Goal: Information Seeking & Learning: Learn about a topic

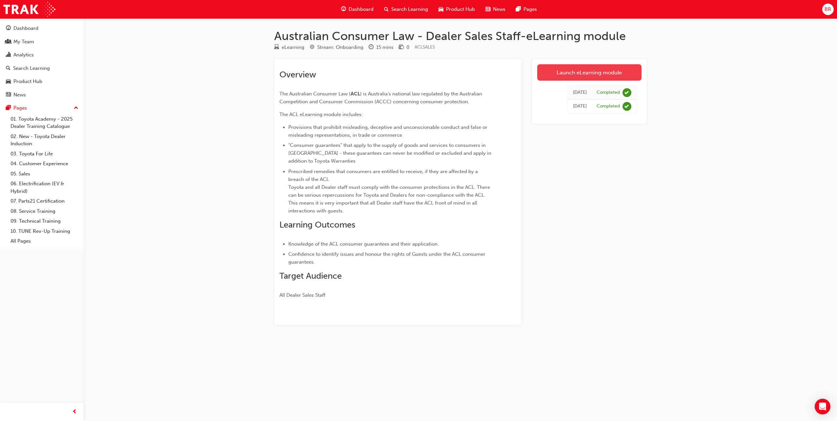
click at [599, 74] on link "Launch eLearning module" at bounding box center [589, 72] width 104 height 16
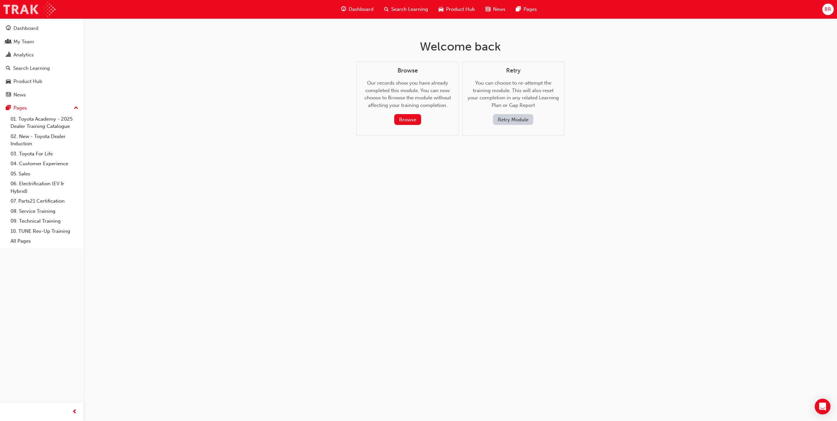
click at [28, 15] on img at bounding box center [29, 9] width 52 height 15
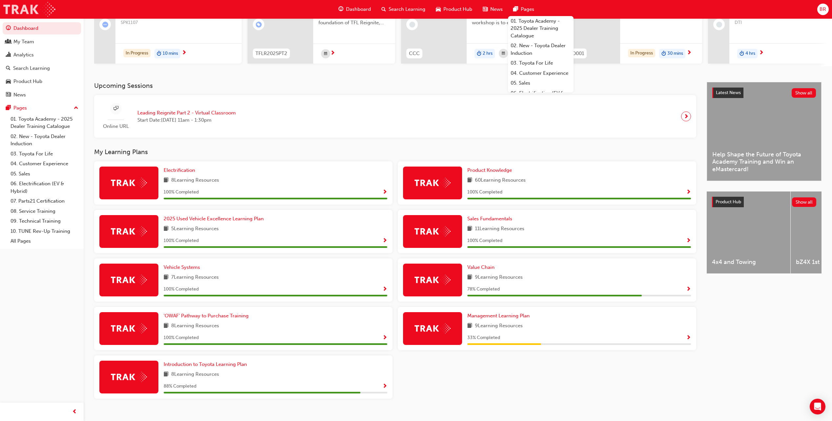
scroll to position [97, 0]
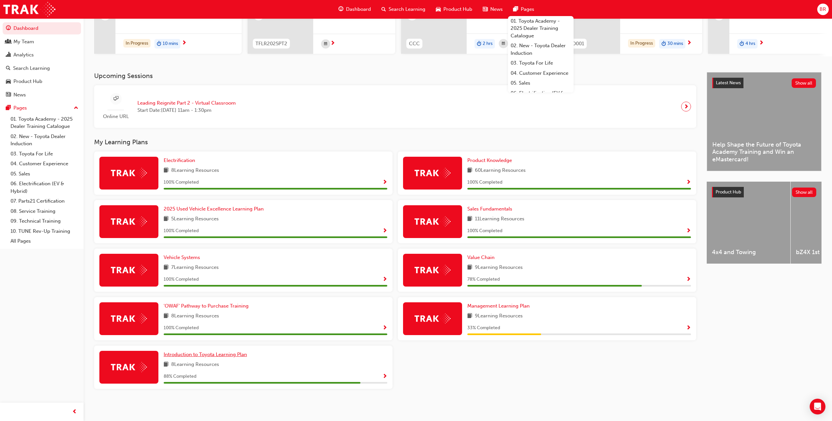
click at [233, 357] on span "Introduction to Toyota Learning Plan" at bounding box center [205, 355] width 83 height 6
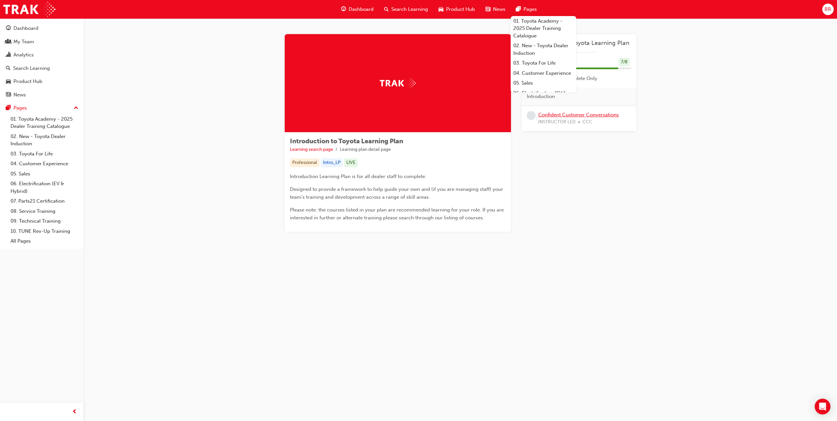
click at [609, 115] on link "Confident Customer Conversations" at bounding box center [578, 115] width 81 height 6
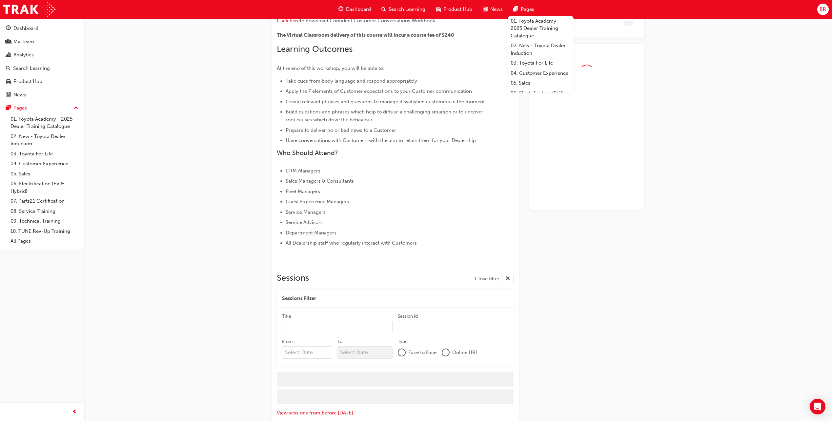
scroll to position [162, 0]
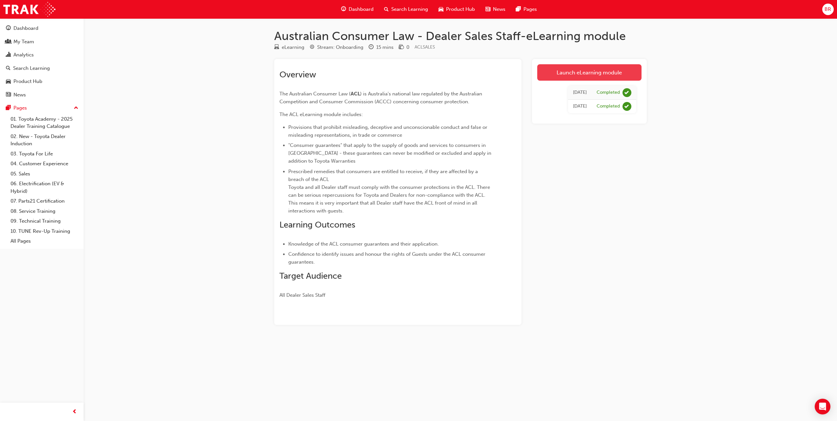
click at [591, 69] on link "Launch eLearning module" at bounding box center [589, 72] width 104 height 16
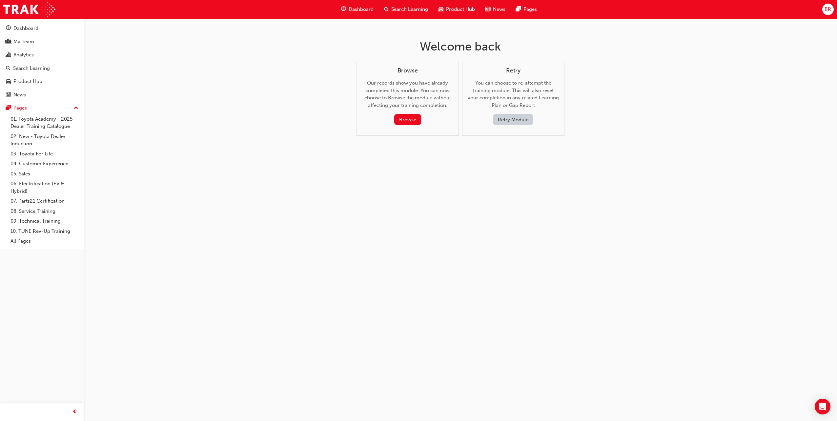
click at [522, 118] on button "Retry Module" at bounding box center [513, 119] width 40 height 11
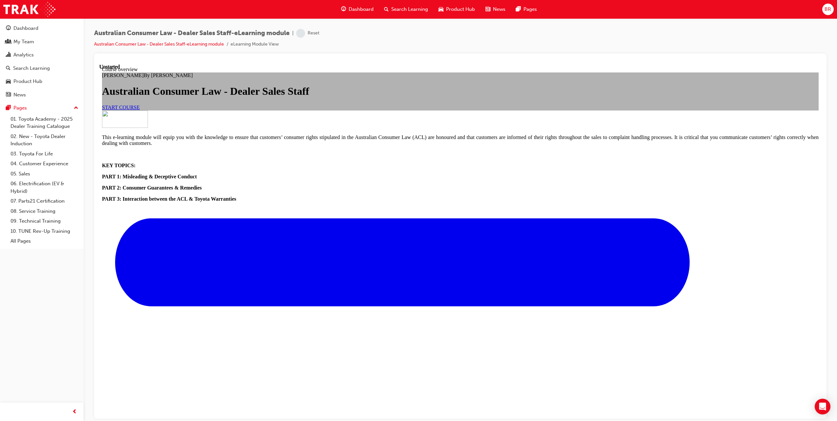
scroll to position [98, 0]
click at [140, 104] on span "START COURSE" at bounding box center [121, 107] width 38 height 6
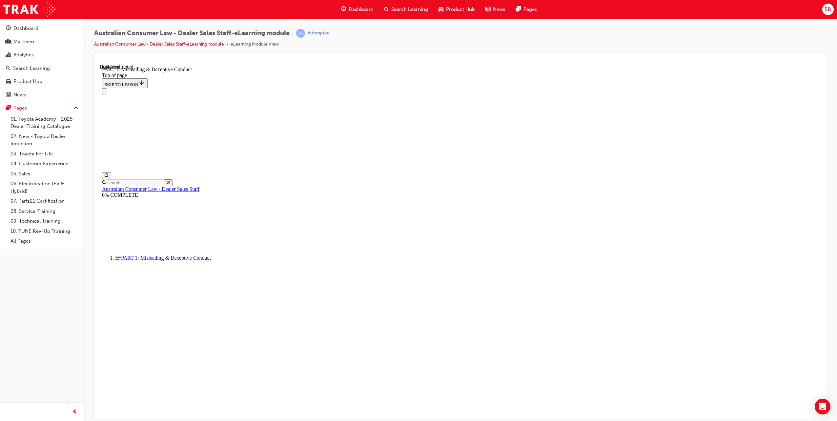
scroll to position [368, 0]
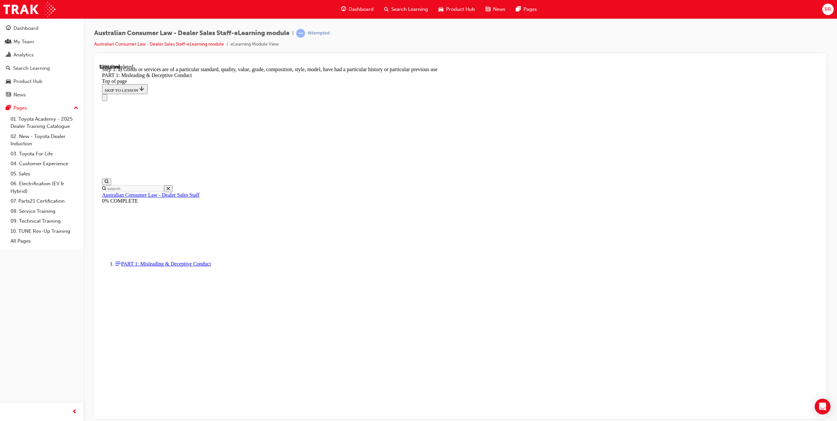
scroll to position [660, 0]
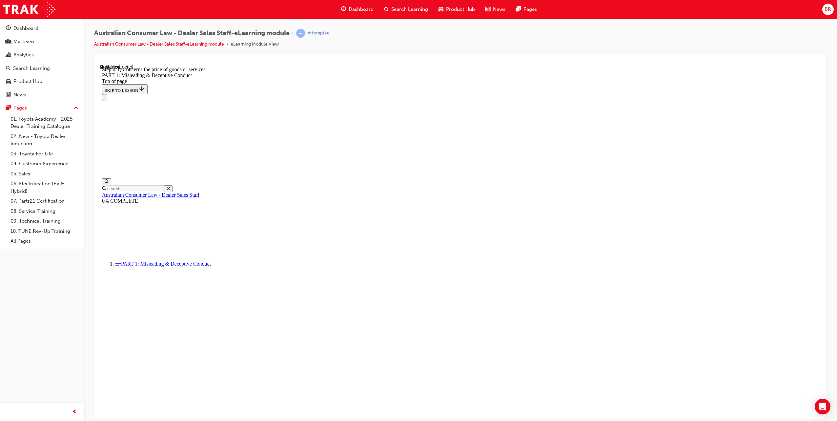
scroll to position [647, 0]
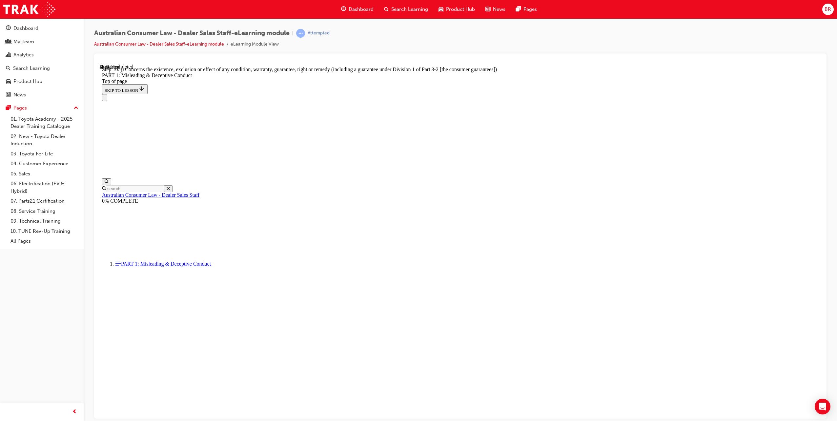
drag, startPoint x: 679, startPoint y: 260, endPoint x: 678, endPoint y: 257, distance: 4.1
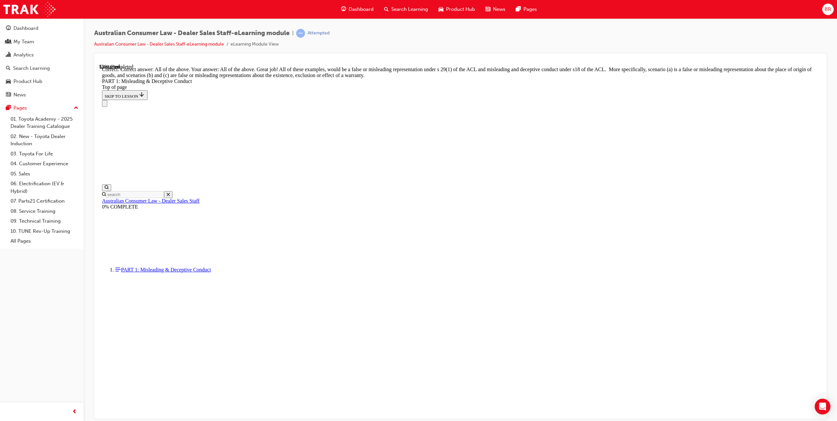
scroll to position [1009, 0]
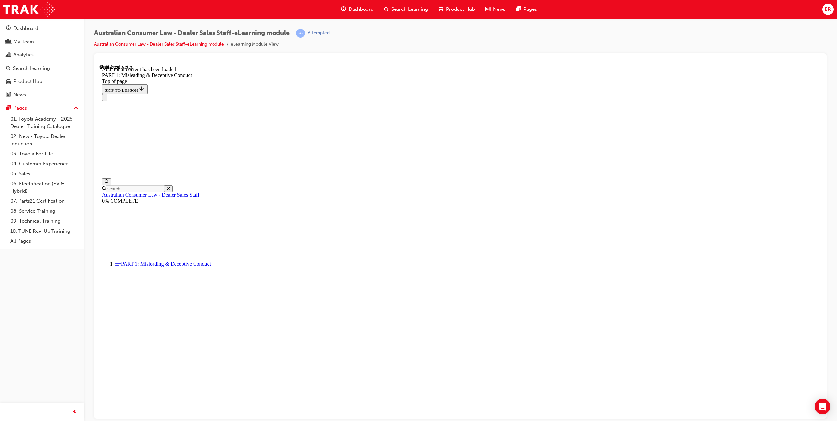
scroll to position [1219, 0]
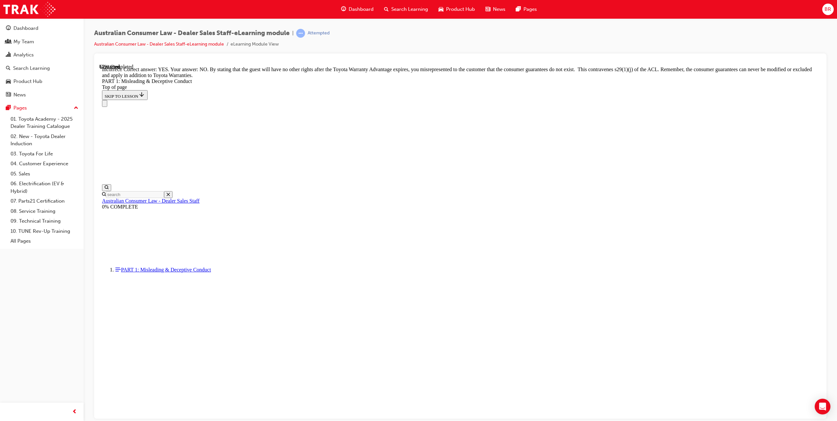
scroll to position [1218, 0]
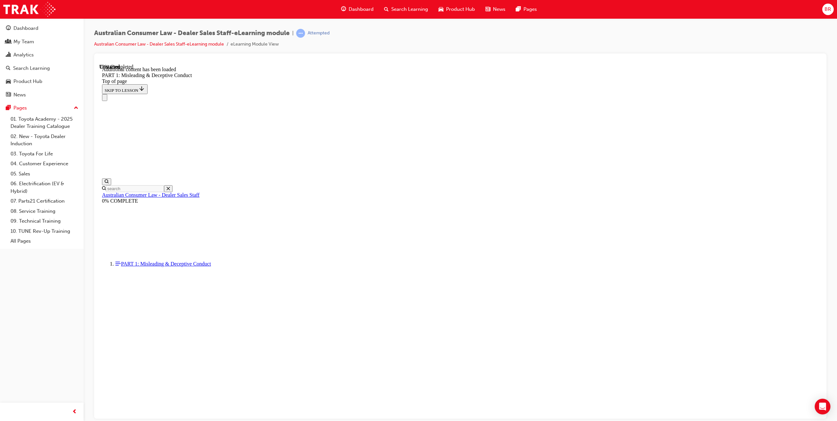
scroll to position [1504, 0]
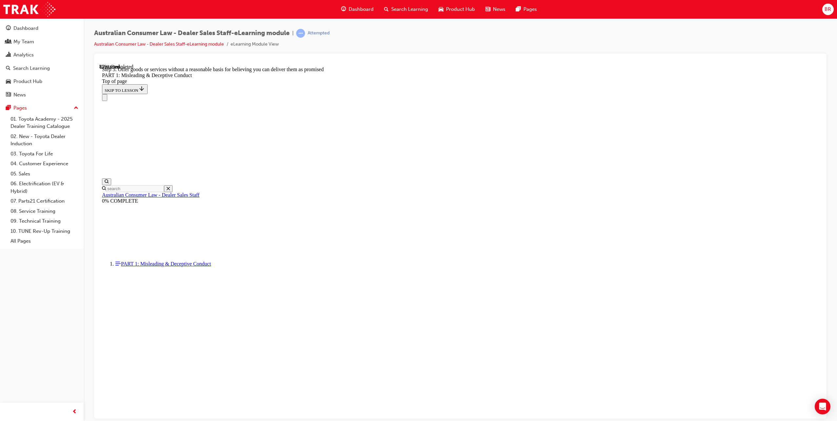
scroll to position [1680, 0]
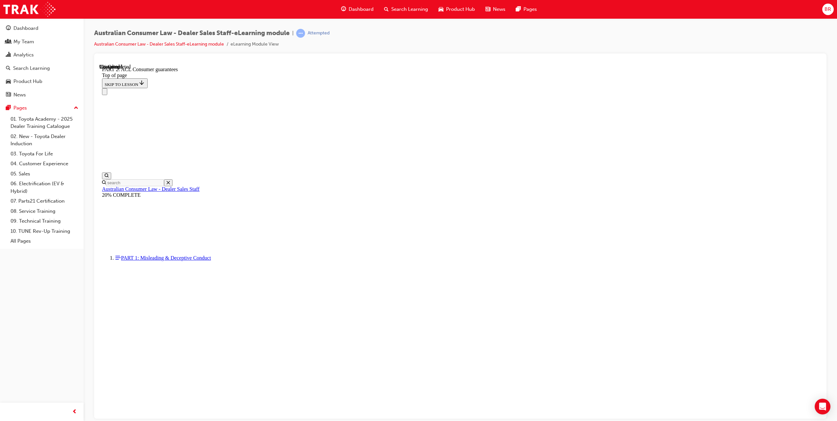
scroll to position [960, 0]
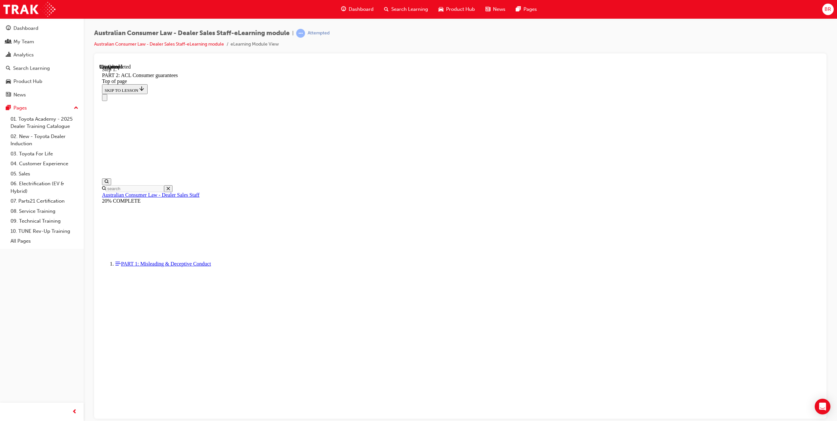
drag, startPoint x: 689, startPoint y: 254, endPoint x: 687, endPoint y: 257, distance: 3.5
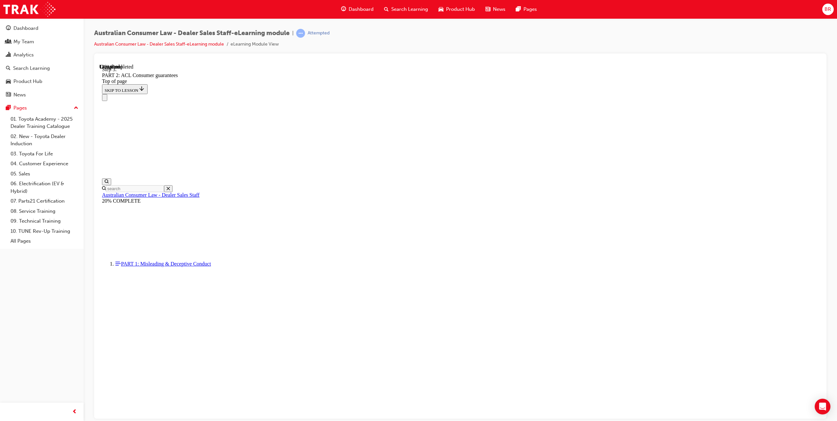
scroll to position [1133, 0]
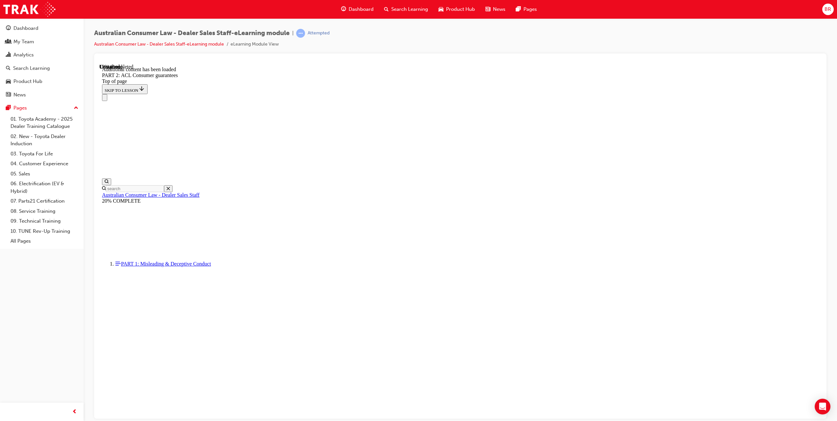
scroll to position [1535, 0]
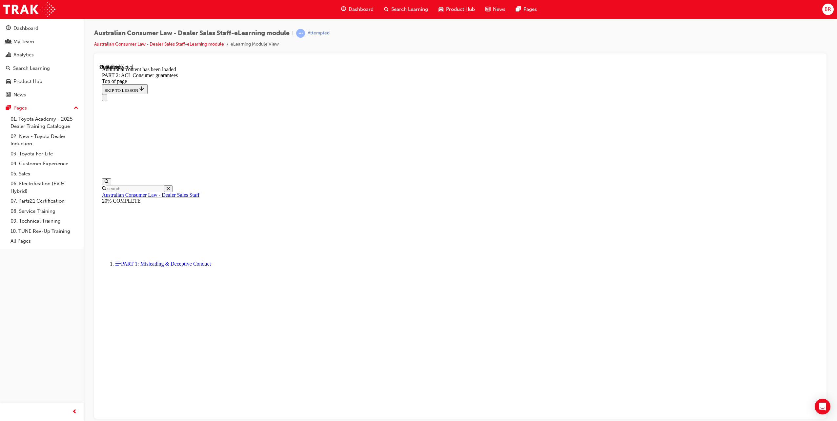
scroll to position [1890, 0]
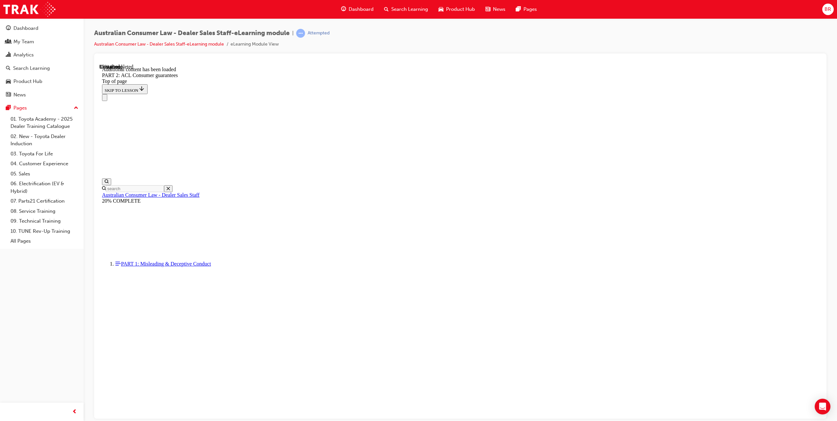
scroll to position [2800, 0]
drag, startPoint x: 528, startPoint y: 305, endPoint x: 523, endPoint y: 304, distance: 4.8
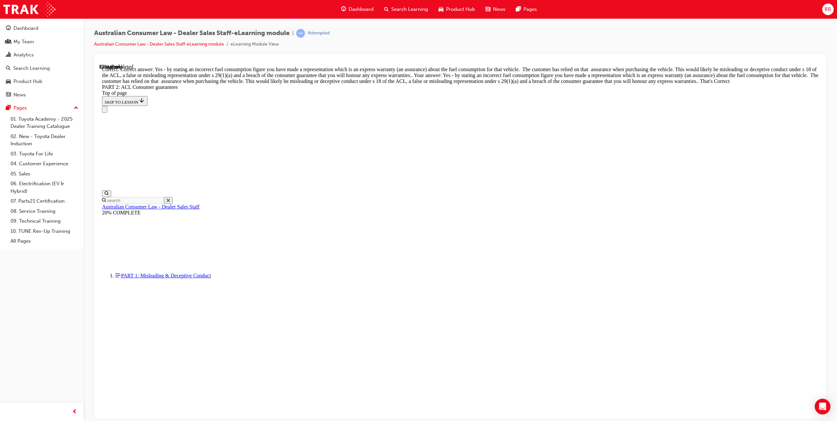
scroll to position [2875, 0]
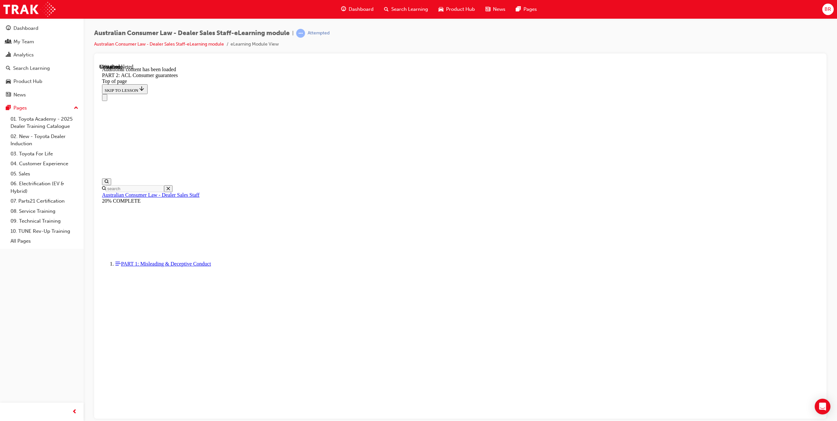
scroll to position [3983, 0]
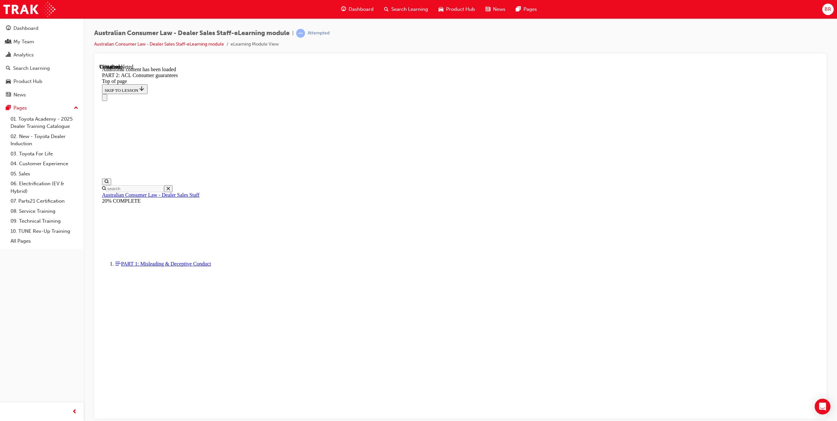
drag, startPoint x: 585, startPoint y: 268, endPoint x: 578, endPoint y: 306, distance: 39.3
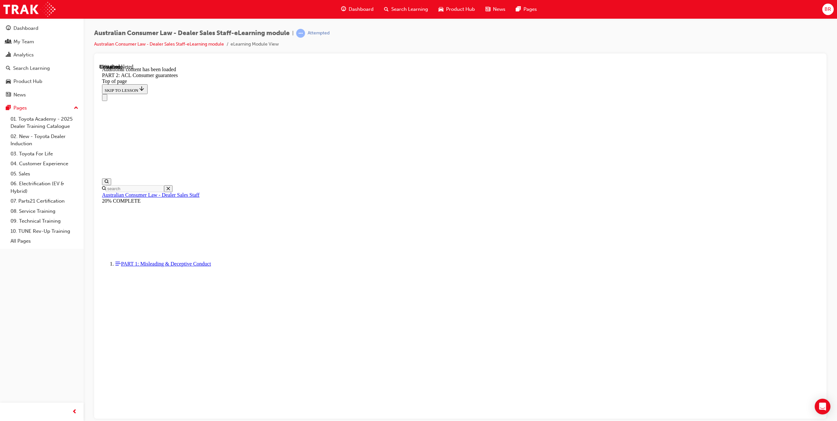
scroll to position [7075, 0]
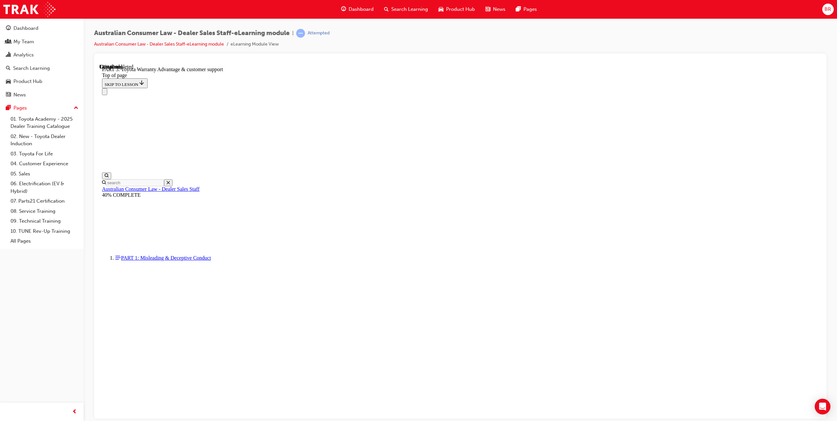
scroll to position [358, 0]
drag, startPoint x: 439, startPoint y: 231, endPoint x: 440, endPoint y: 236, distance: 5.3
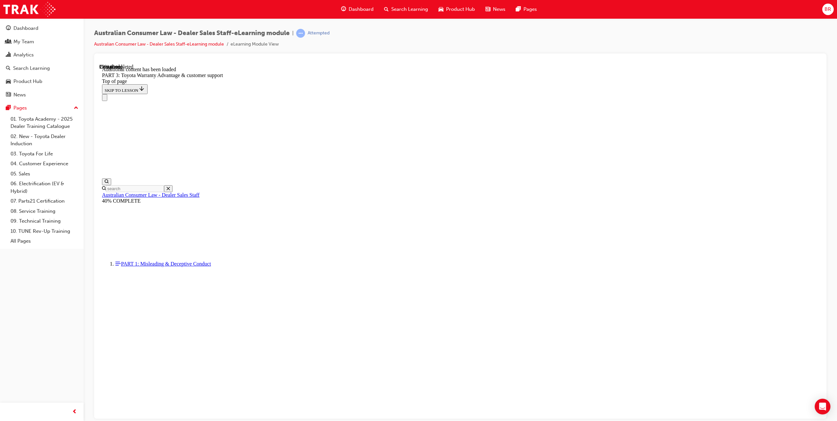
scroll to position [701, 0]
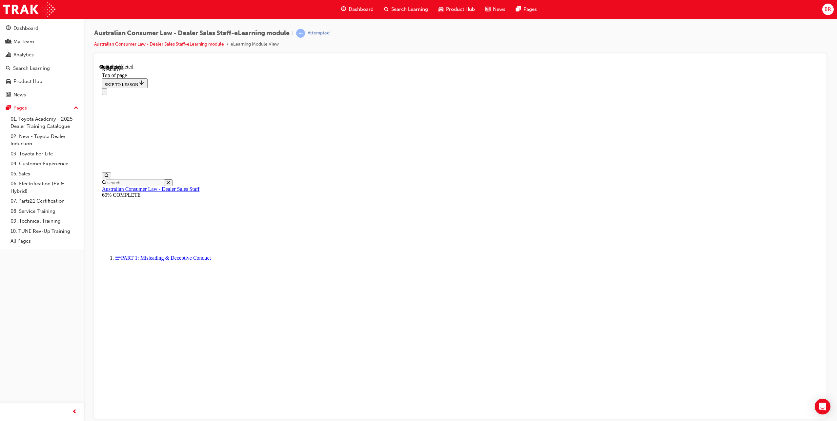
scroll to position [214, 0]
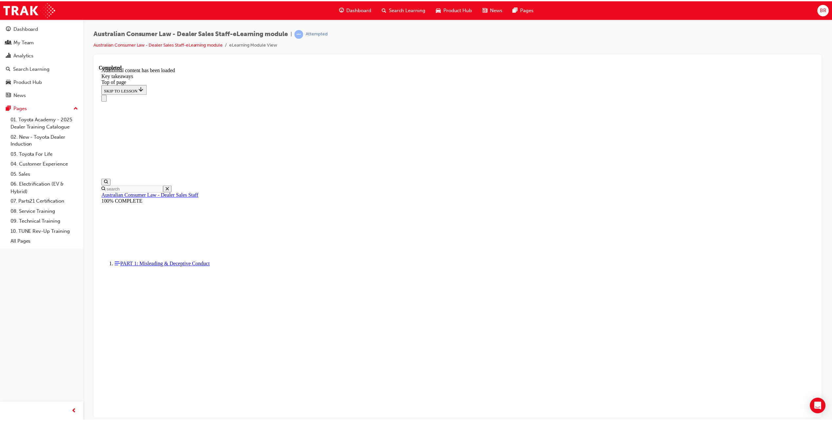
scroll to position [29, 0]
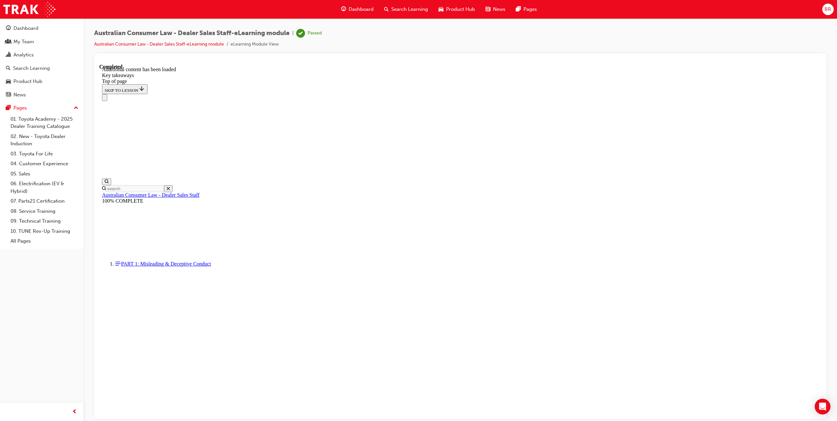
drag, startPoint x: 11, startPoint y: 12, endPoint x: 185, endPoint y: 12, distance: 173.9
click at [11, 12] on img at bounding box center [29, 9] width 52 height 15
